Goal: Navigation & Orientation: Find specific page/section

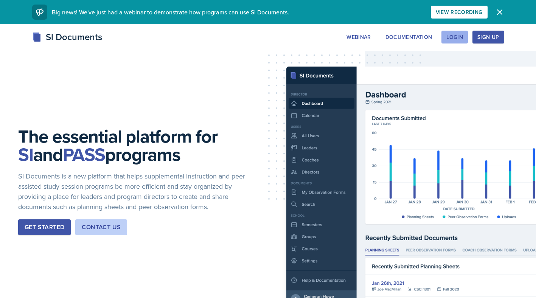
click at [452, 33] on button "Login" at bounding box center [454, 37] width 26 height 13
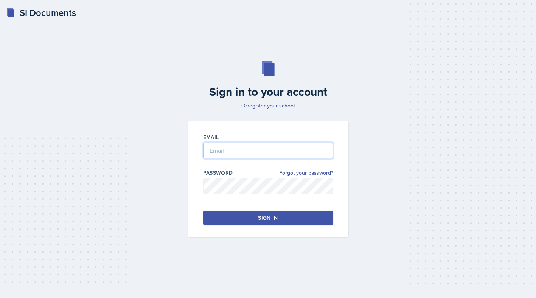
click at [295, 151] on input "email" at bounding box center [268, 151] width 130 height 16
click at [269, 150] on input "[EMAIL_ADDRESS][DOMAIN_NAME]" at bounding box center [268, 151] width 130 height 16
type input "[EMAIL_ADDRESS][DOMAIN_NAME]"
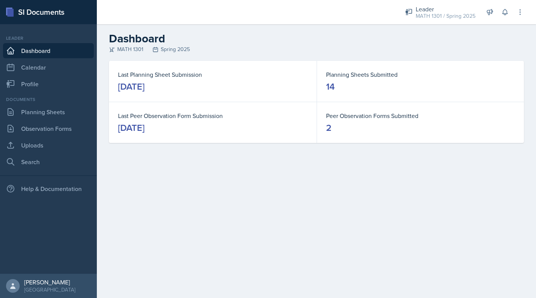
click at [340, 122] on dd "2" at bounding box center [420, 128] width 189 height 12
click at [338, 88] on dd "14" at bounding box center [420, 87] width 189 height 12
click at [222, 132] on dd "[DATE]" at bounding box center [212, 128] width 189 height 12
click at [144, 129] on div "[DATE]" at bounding box center [131, 128] width 26 height 12
click at [144, 84] on div "[DATE]" at bounding box center [131, 87] width 26 height 12
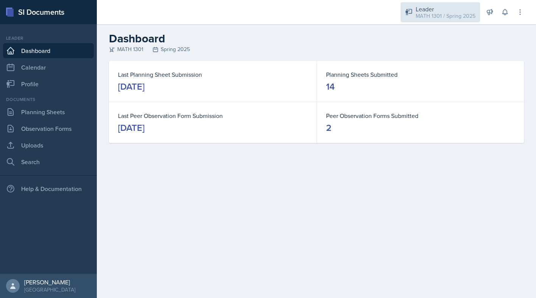
click at [433, 8] on div "Leader" at bounding box center [446, 9] width 60 height 9
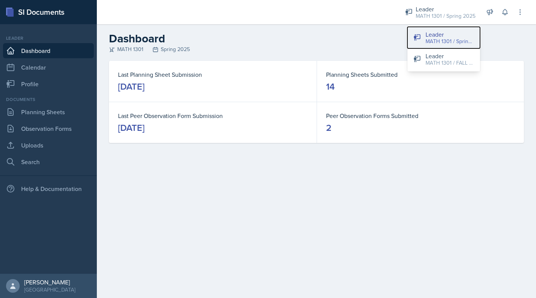
click at [430, 42] on div "MATH 1301 / Spring 2025" at bounding box center [450, 41] width 48 height 8
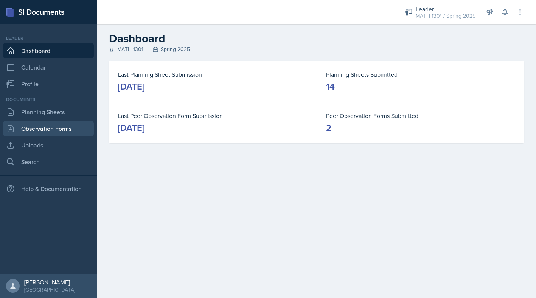
click at [50, 127] on link "Observation Forms" at bounding box center [48, 128] width 91 height 15
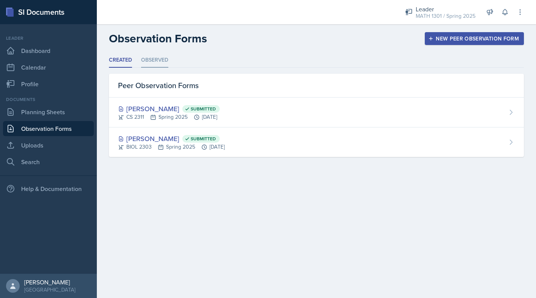
click at [149, 62] on li "Observed" at bounding box center [154, 60] width 27 height 15
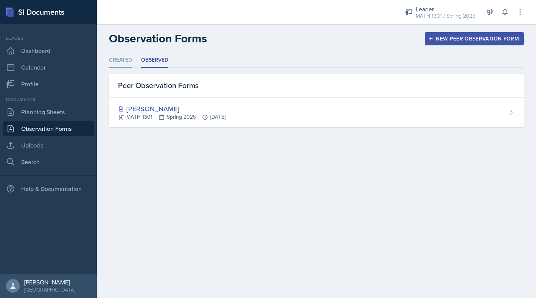
click at [120, 59] on li "Created" at bounding box center [120, 60] width 23 height 15
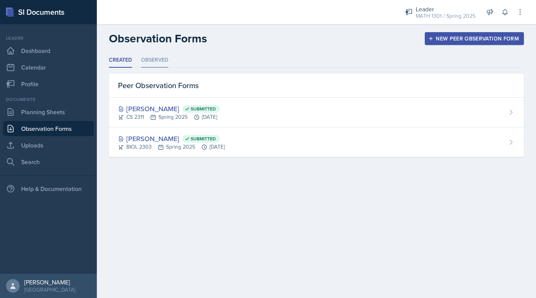
click at [149, 61] on li "Observed" at bounding box center [154, 60] width 27 height 15
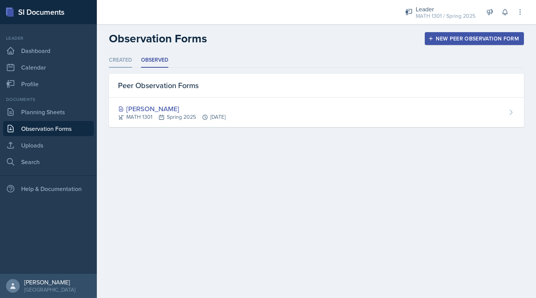
click at [125, 61] on li "Created" at bounding box center [120, 60] width 23 height 15
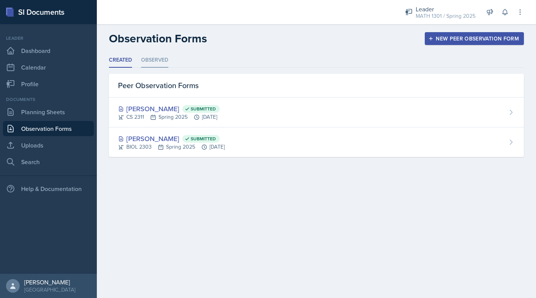
click at [155, 64] on li "Observed" at bounding box center [154, 60] width 27 height 15
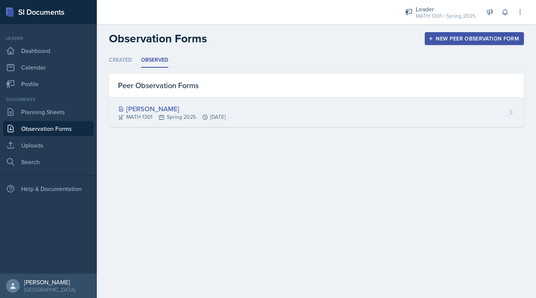
click at [146, 106] on div "[PERSON_NAME]" at bounding box center [171, 109] width 107 height 10
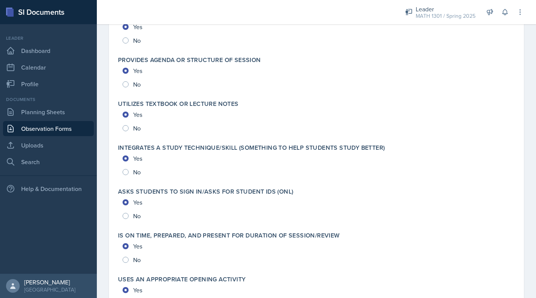
scroll to position [1216, 0]
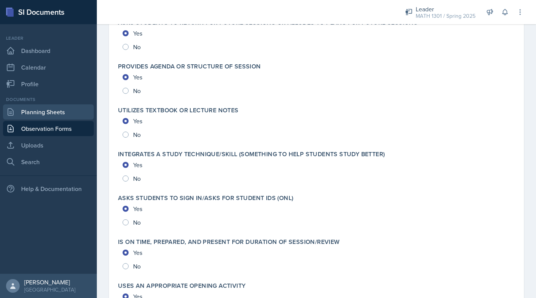
click at [40, 110] on link "Planning Sheets" at bounding box center [48, 111] width 91 height 15
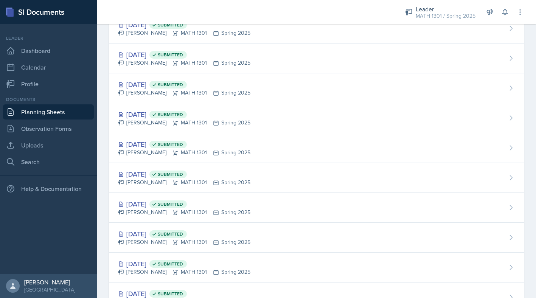
scroll to position [215, 0]
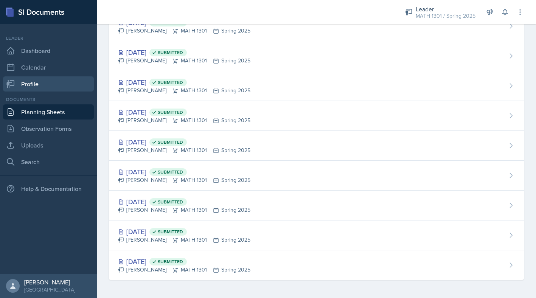
click at [47, 85] on link "Profile" at bounding box center [48, 83] width 91 height 15
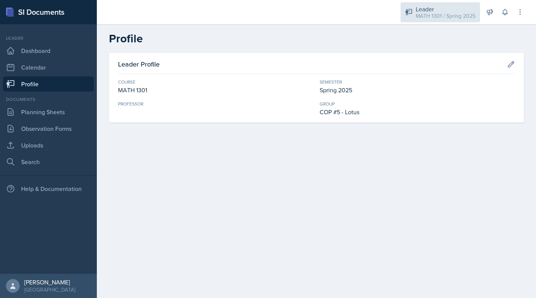
click at [427, 9] on div "Leader" at bounding box center [446, 9] width 60 height 9
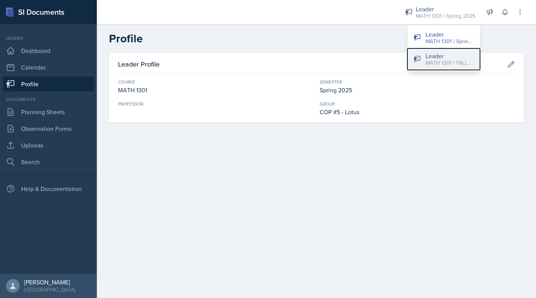
click at [433, 63] on div "MATH 1301 / FALL 2025" at bounding box center [450, 63] width 48 height 8
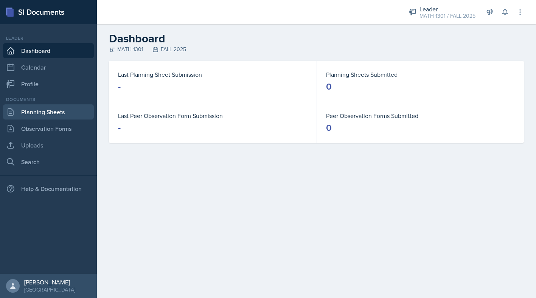
click at [59, 109] on link "Planning Sheets" at bounding box center [48, 111] width 91 height 15
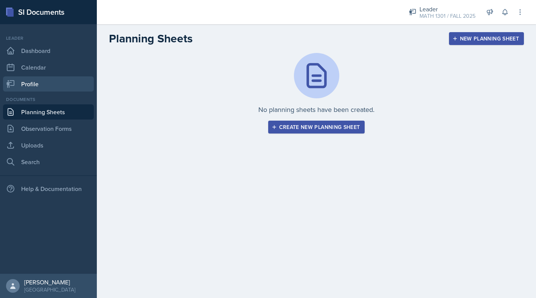
click at [45, 83] on link "Profile" at bounding box center [48, 83] width 91 height 15
